Goal: Task Accomplishment & Management: Manage account settings

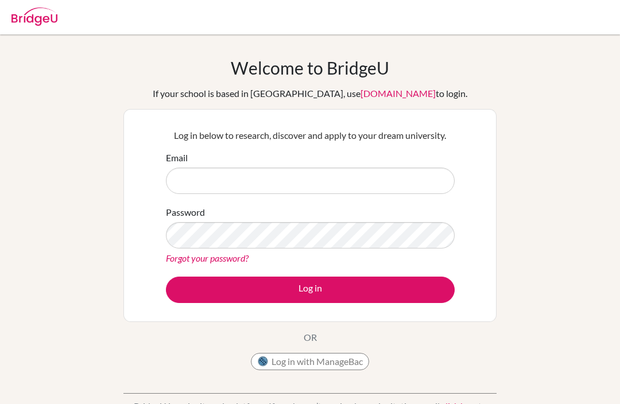
click at [354, 186] on input "Email" at bounding box center [310, 181] width 289 height 26
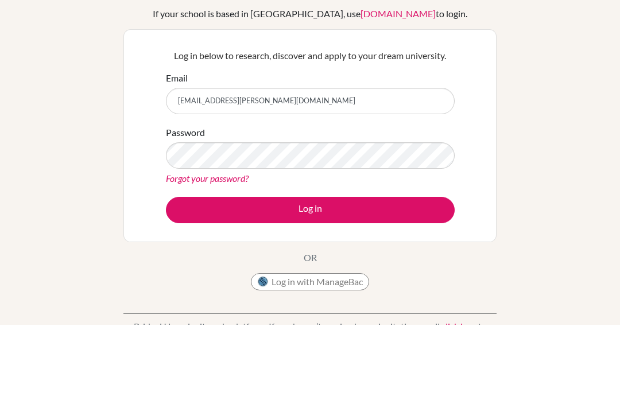
type input "[EMAIL_ADDRESS][PERSON_NAME][DOMAIN_NAME]"
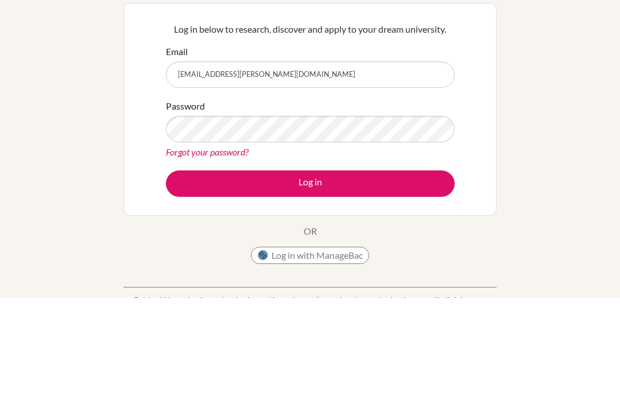
click at [381, 277] on button "Log in" at bounding box center [310, 290] width 289 height 26
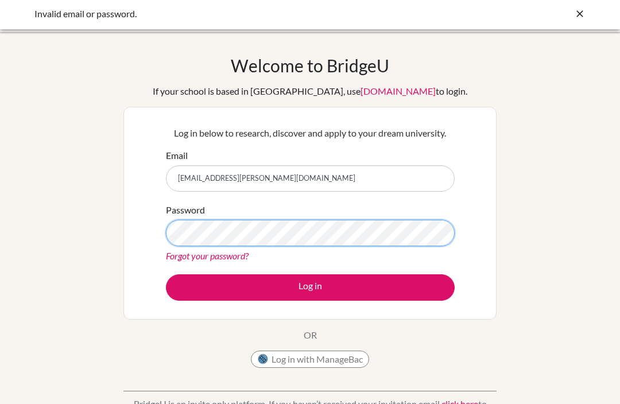
scroll to position [2, 0]
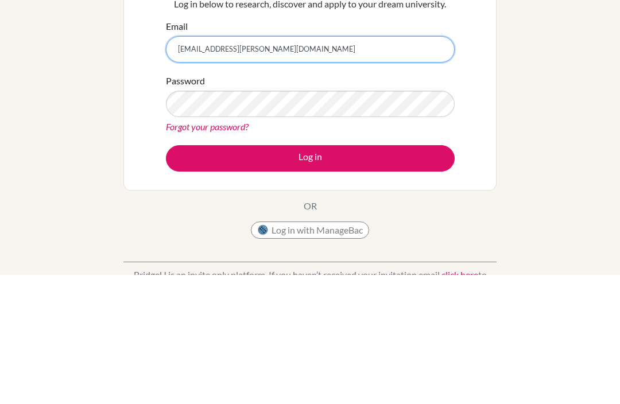
click at [225, 166] on input "[EMAIL_ADDRESS][PERSON_NAME][DOMAIN_NAME]" at bounding box center [310, 179] width 289 height 26
type input "[PERSON_NAME][EMAIL_ADDRESS][PERSON_NAME][DOMAIN_NAME]"
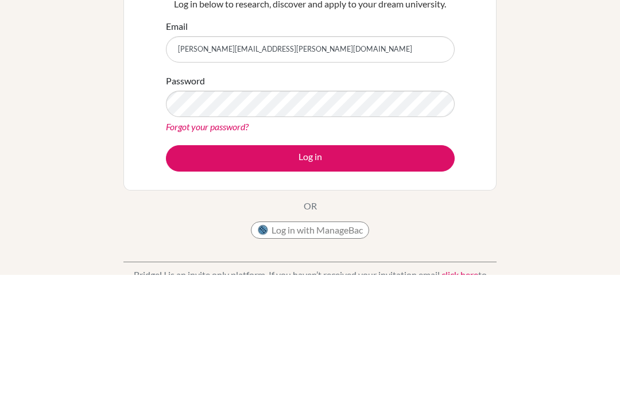
click at [342, 275] on button "Log in" at bounding box center [310, 288] width 289 height 26
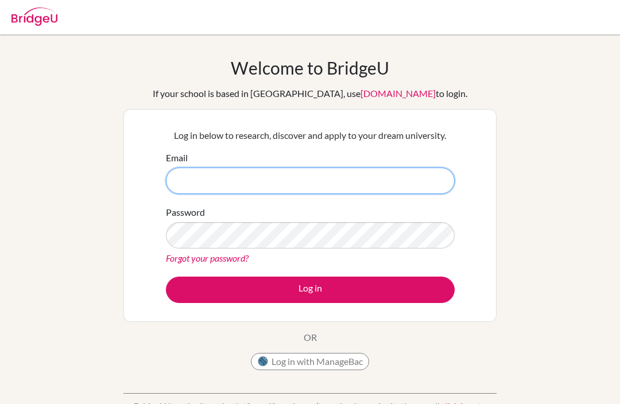
scroll to position [40, 0]
